Goal: Task Accomplishment & Management: Use online tool/utility

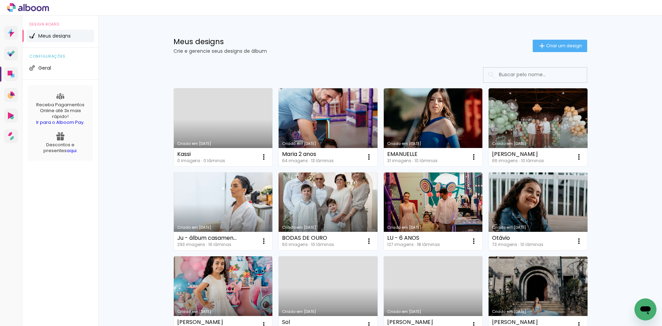
click at [313, 112] on link "Criado em [DATE]" at bounding box center [328, 127] width 99 height 78
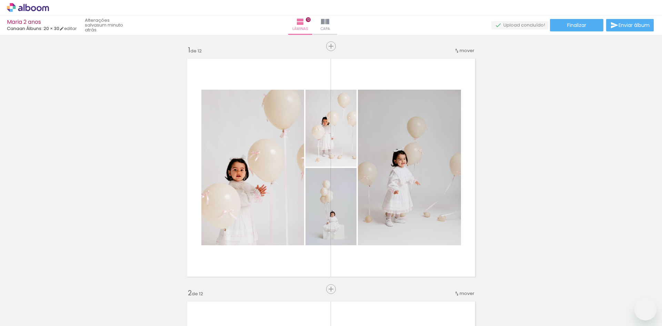
click at [0, 0] on slot at bounding box center [0, 0] width 0 height 0
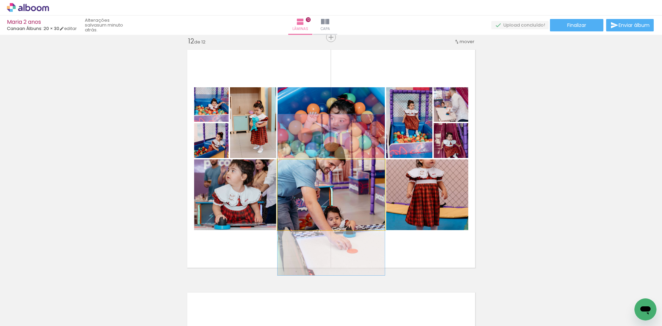
scroll to position [0, 456]
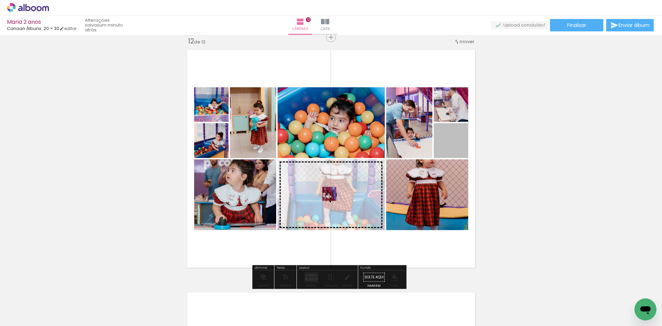
drag, startPoint x: 456, startPoint y: 142, endPoint x: 327, endPoint y: 194, distance: 138.9
click at [0, 0] on slot at bounding box center [0, 0] width 0 height 0
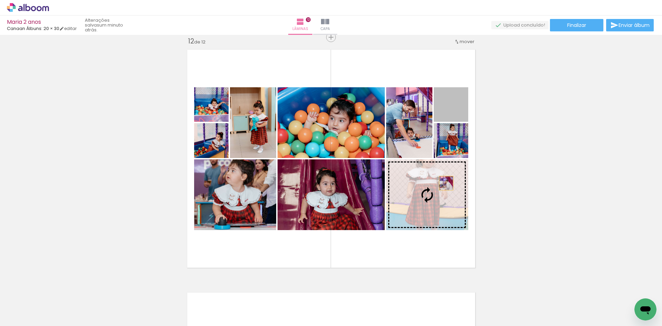
drag, startPoint x: 464, startPoint y: 112, endPoint x: 444, endPoint y: 183, distance: 73.9
click at [0, 0] on slot at bounding box center [0, 0] width 0 height 0
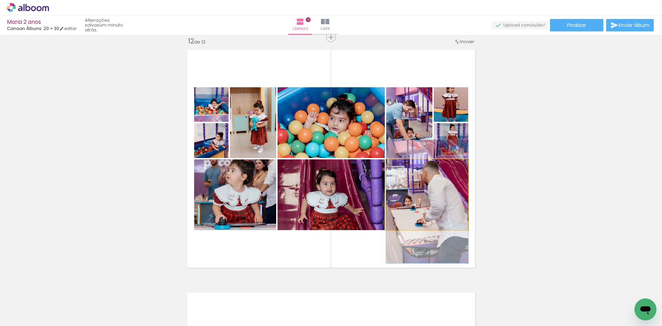
drag, startPoint x: 448, startPoint y: 196, endPoint x: 447, endPoint y: 203, distance: 6.2
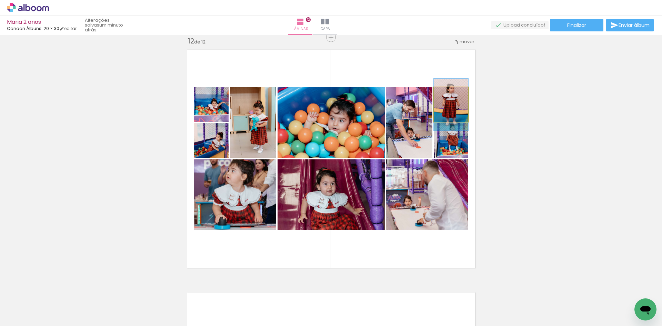
click at [463, 110] on quentale-photo at bounding box center [451, 104] width 35 height 35
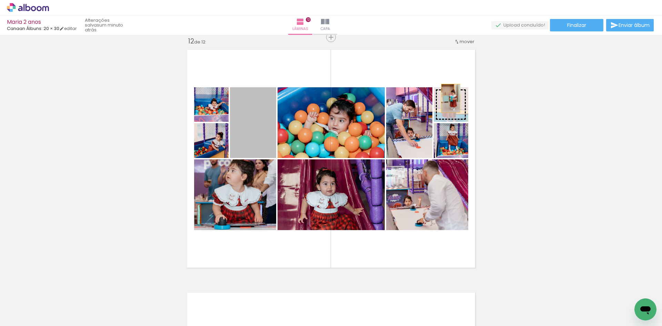
drag, startPoint x: 254, startPoint y: 140, endPoint x: 448, endPoint y: 98, distance: 198.7
click at [0, 0] on slot at bounding box center [0, 0] width 0 height 0
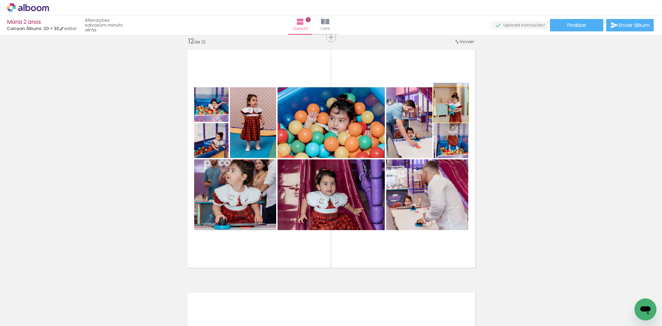
click at [447, 96] on div at bounding box center [447, 94] width 6 height 6
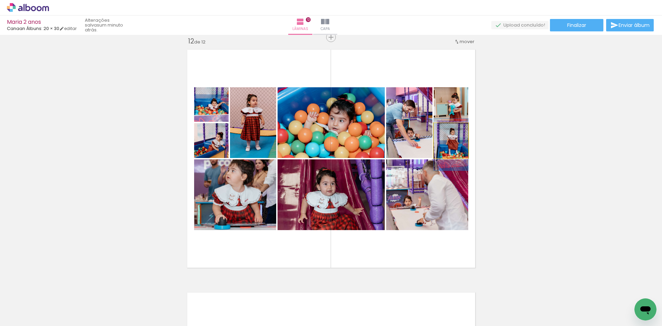
drag, startPoint x: 460, startPoint y: 151, endPoint x: 460, endPoint y: 156, distance: 4.2
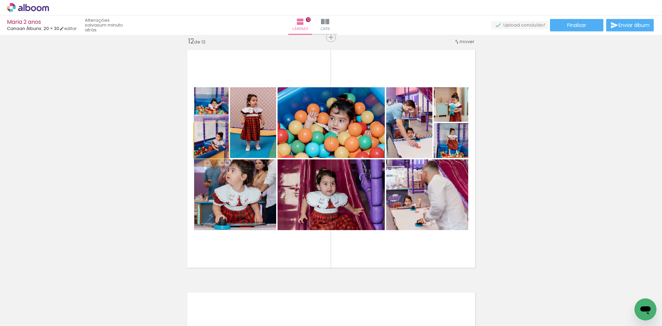
click at [219, 151] on quentale-photo at bounding box center [211, 140] width 35 height 35
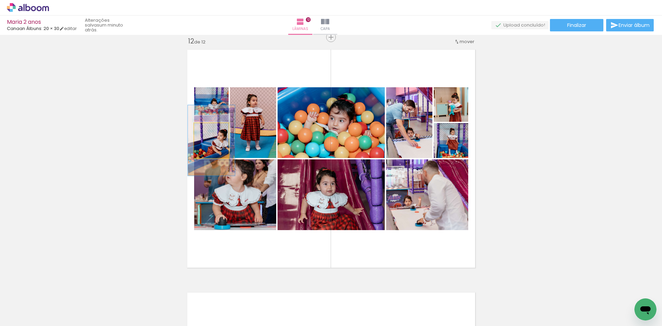
drag, startPoint x: 203, startPoint y: 130, endPoint x: 207, endPoint y: 129, distance: 3.5
type paper-slider "136"
click at [208, 129] on div at bounding box center [211, 130] width 6 height 6
drag, startPoint x: 201, startPoint y: 151, endPoint x: 196, endPoint y: 151, distance: 5.2
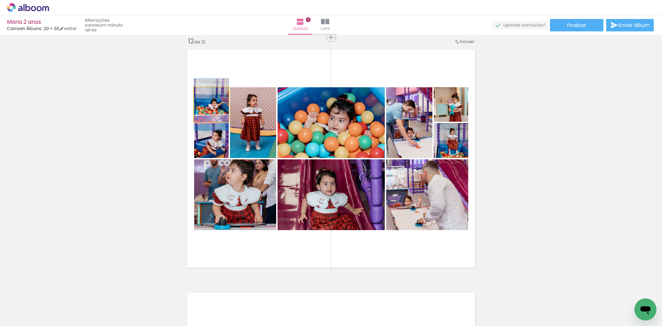
click at [207, 93] on div at bounding box center [208, 94] width 6 height 6
type paper-slider "121"
click at [208, 95] on div at bounding box center [210, 94] width 6 height 6
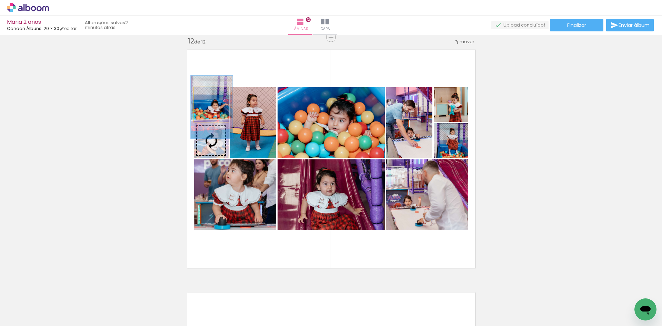
drag, startPoint x: 203, startPoint y: 120, endPoint x: 203, endPoint y: 125, distance: 4.5
click at [0, 0] on slot at bounding box center [0, 0] width 0 height 0
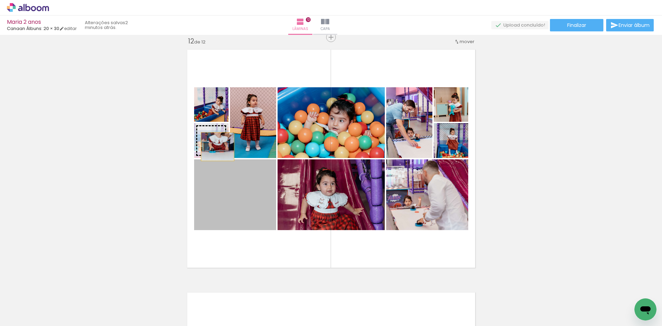
drag, startPoint x: 244, startPoint y: 200, endPoint x: 215, endPoint y: 147, distance: 60.8
click at [0, 0] on slot at bounding box center [0, 0] width 0 height 0
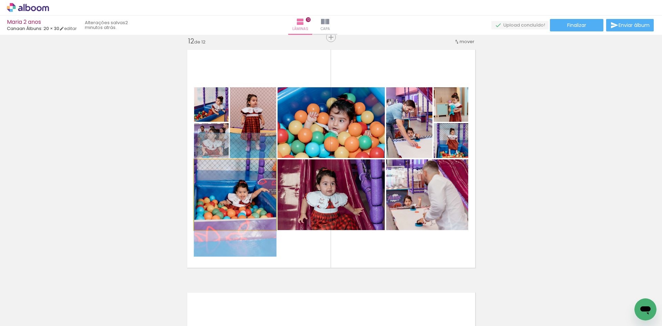
click at [254, 205] on quentale-photo at bounding box center [235, 194] width 82 height 71
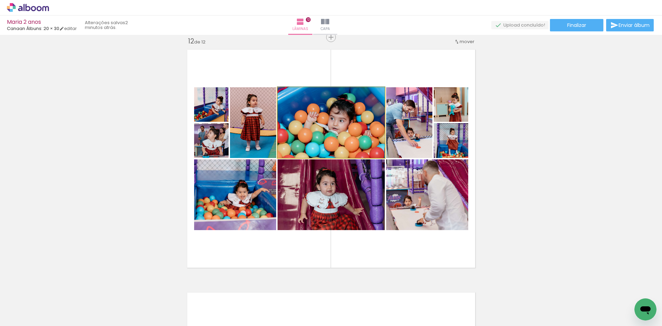
click at [334, 135] on quentale-photo at bounding box center [331, 122] width 107 height 71
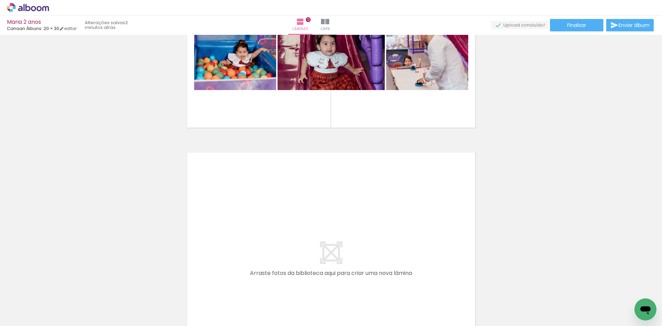
scroll to position [2819, 0]
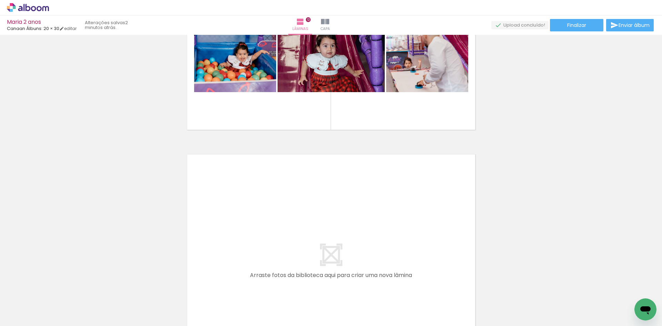
click at [374, 152] on quentale-layouter at bounding box center [332, 264] width 296 height 226
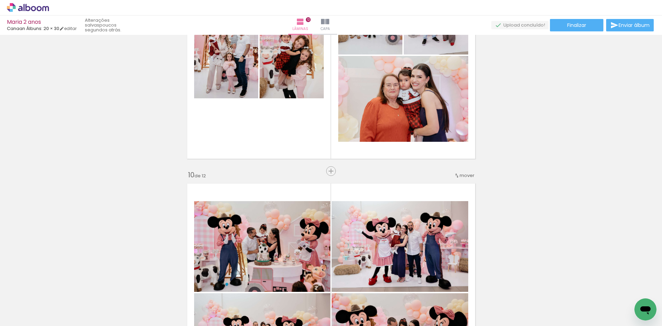
scroll to position [2060, 0]
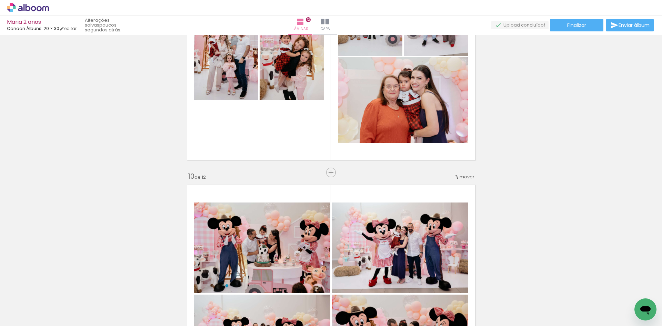
click at [460, 175] on span "mover" at bounding box center [467, 177] width 15 height 7
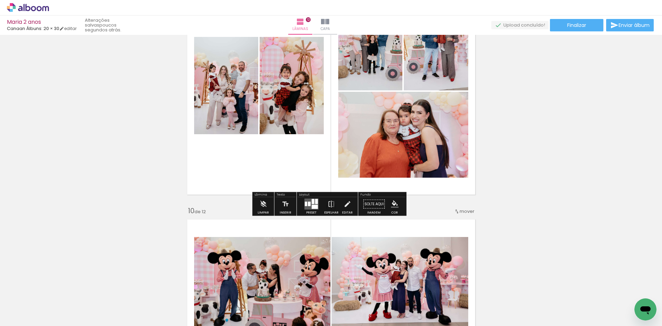
scroll to position [2094, 0]
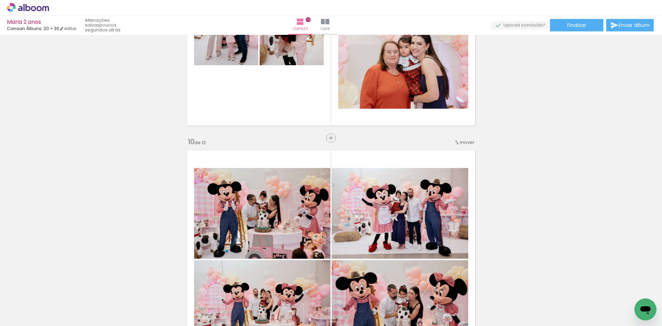
click at [460, 142] on span "mover" at bounding box center [467, 142] width 15 height 7
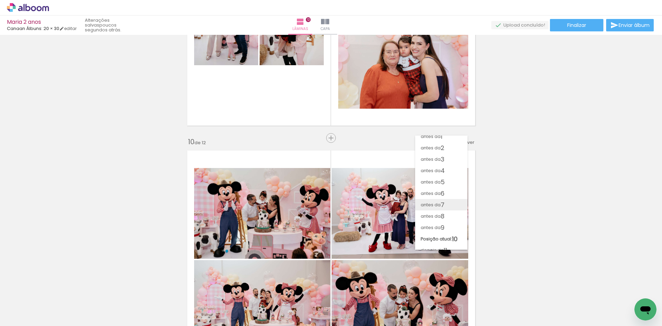
click at [446, 200] on paper-item "antes da 7" at bounding box center [441, 204] width 52 height 11
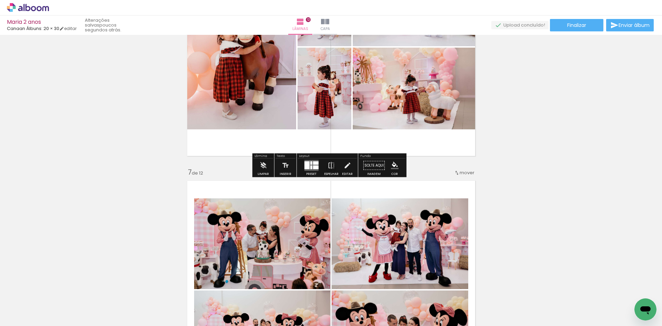
scroll to position [1328, 0]
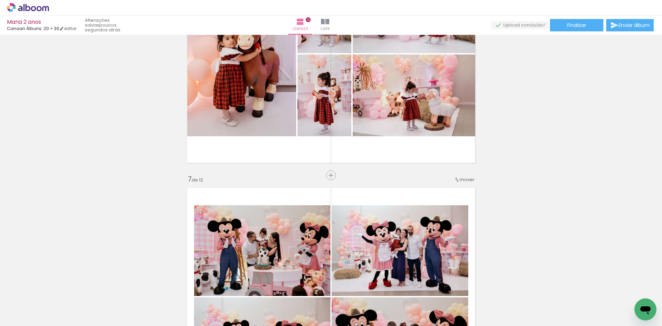
click at [456, 183] on iron-icon at bounding box center [457, 180] width 6 height 6
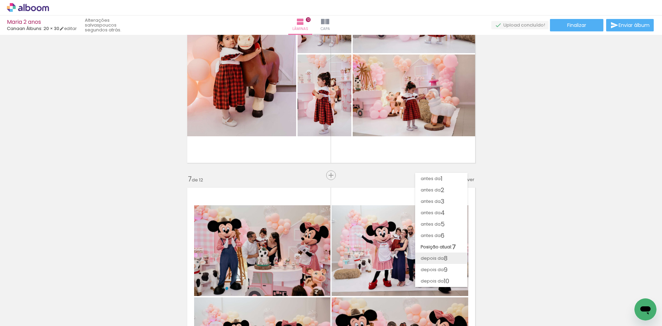
click at [441, 258] on span "depois da" at bounding box center [432, 258] width 23 height 11
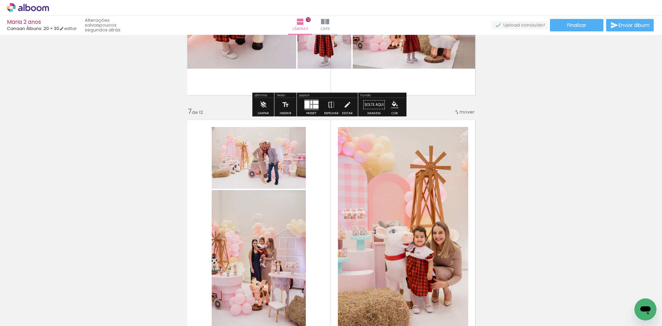
scroll to position [1399, 0]
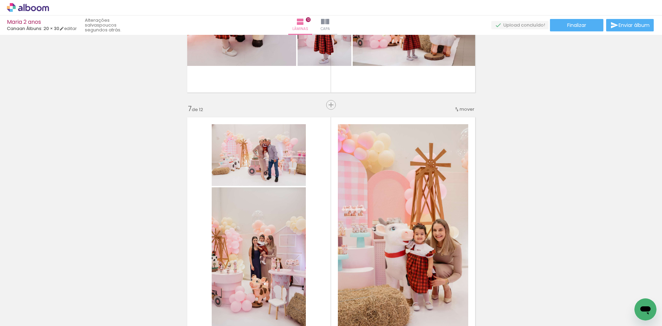
click at [463, 114] on div "mover" at bounding box center [464, 109] width 20 height 11
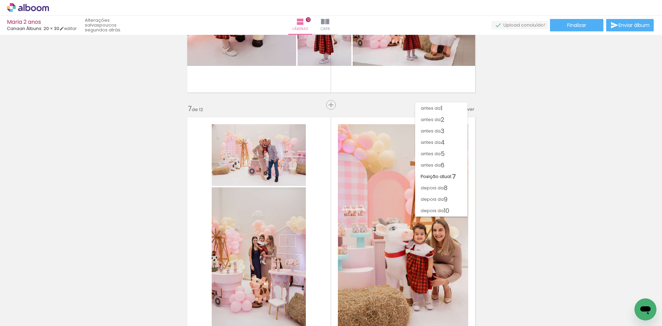
click at [464, 112] on div "antes da 1 antes da 2 antes da 3 antes da 4 antes da 5 antes da 6 Posição atual…" at bounding box center [441, 156] width 52 height 114
click at [446, 187] on span "8" at bounding box center [446, 187] width 4 height 11
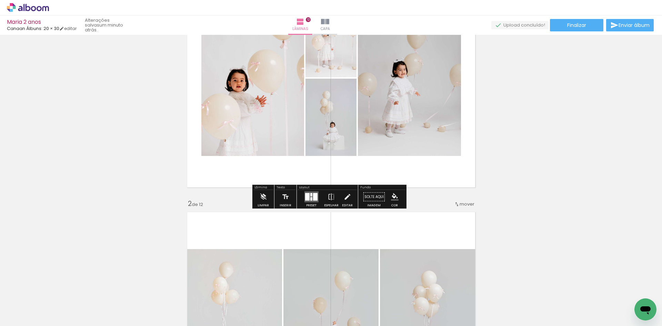
scroll to position [0, 0]
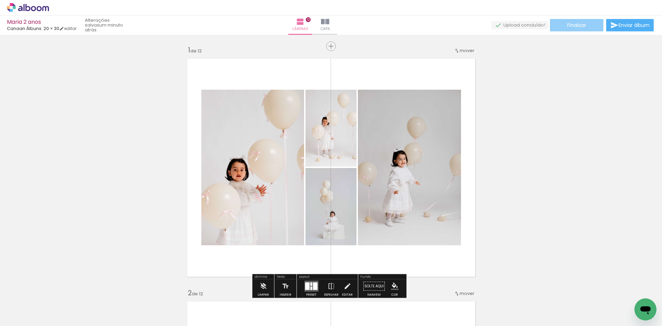
click at [581, 23] on span "Finalizar" at bounding box center [577, 25] width 19 height 5
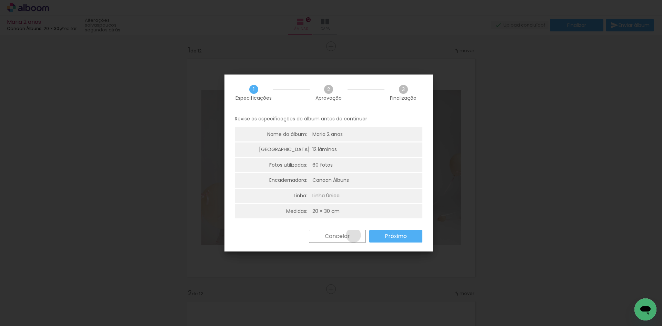
click at [353, 235] on paper-button "Cancelar" at bounding box center [337, 236] width 57 height 13
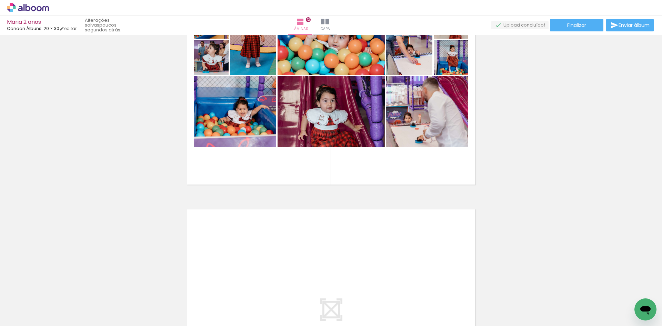
scroll to position [2626, 0]
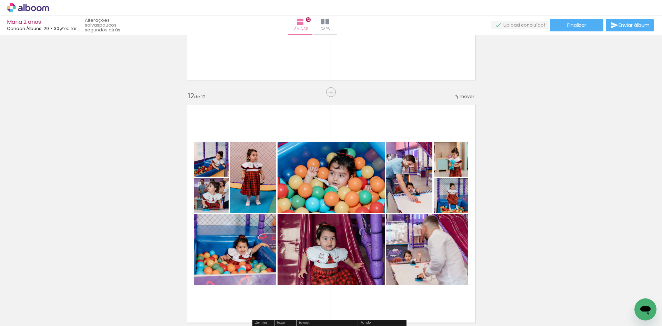
scroll to position [552, 0]
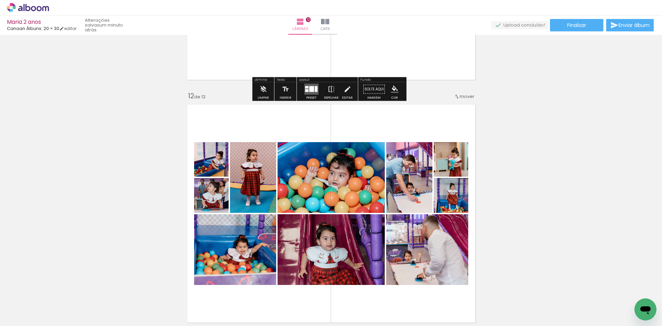
click at [43, 10] on icon at bounding box center [28, 7] width 42 height 9
